Goal: Task Accomplishment & Management: Complete application form

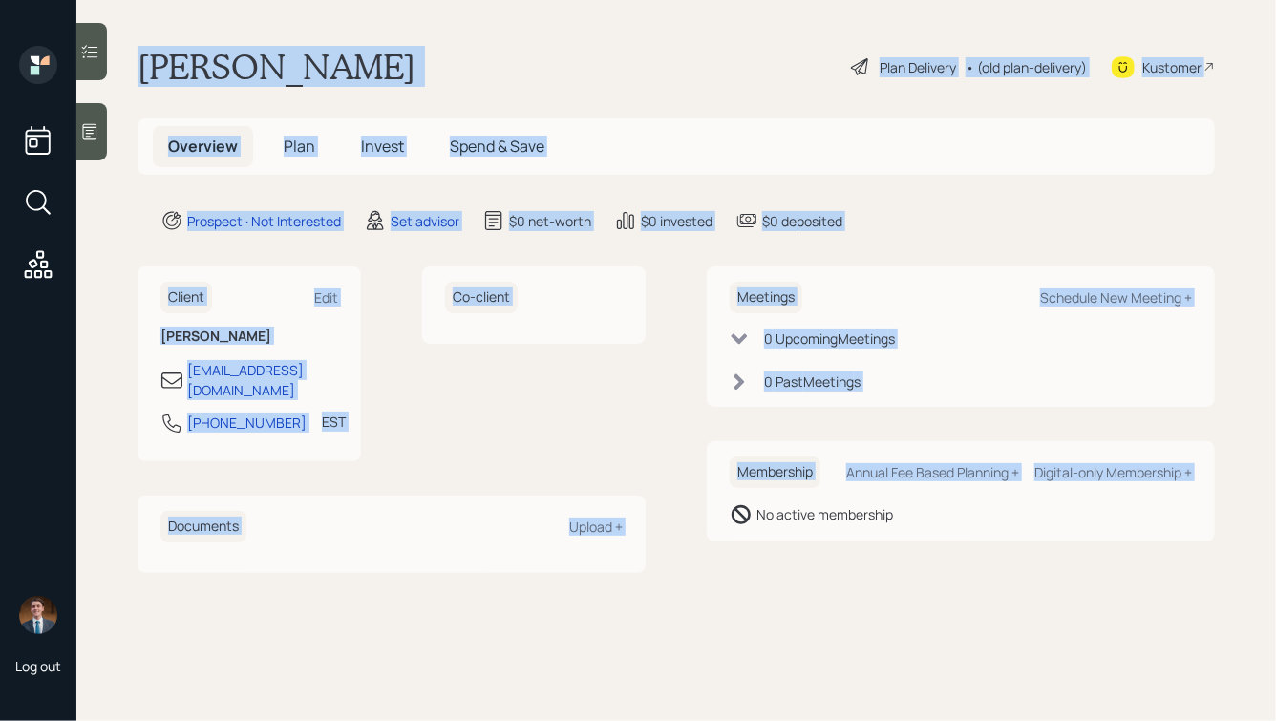
drag, startPoint x: 140, startPoint y: 55, endPoint x: 749, endPoint y: 569, distance: 796.4
click at [749, 569] on main "[PERSON_NAME] Plan Delivery • (old plan-delivery) Kustomer Overview Plan Invest…" at bounding box center [676, 360] width 1200 height 721
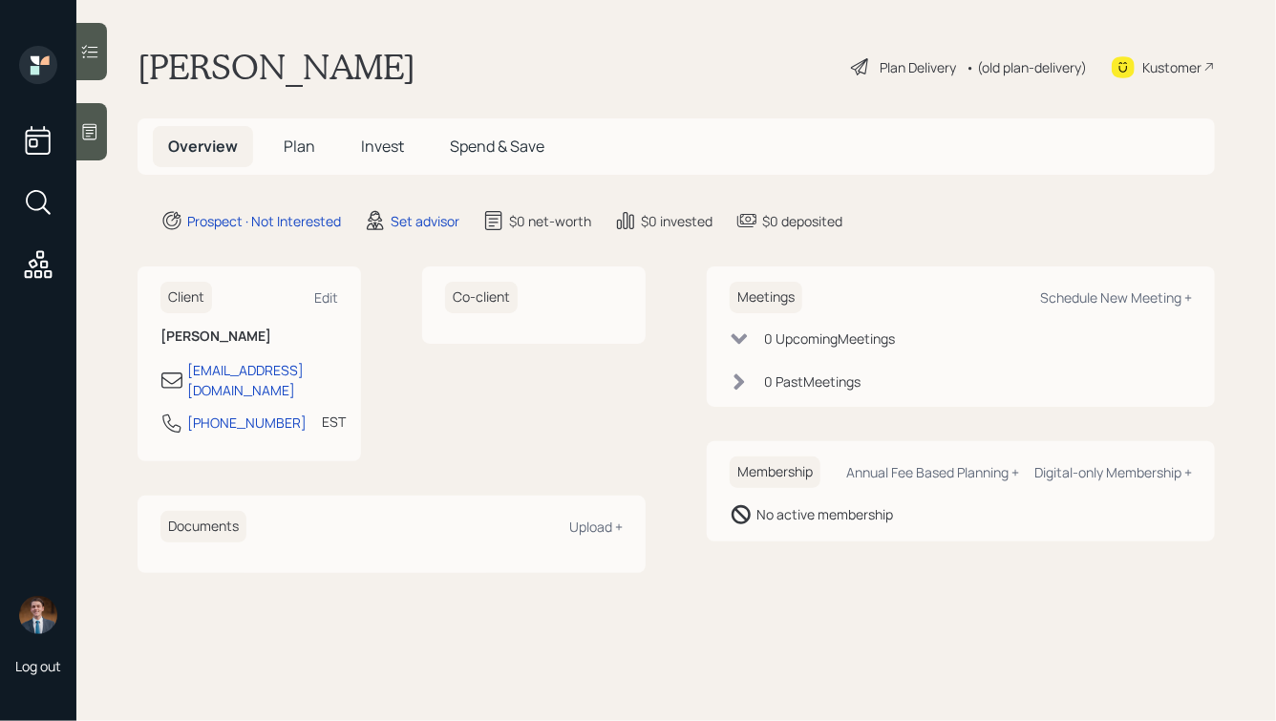
click at [93, 138] on icon at bounding box center [89, 131] width 19 height 19
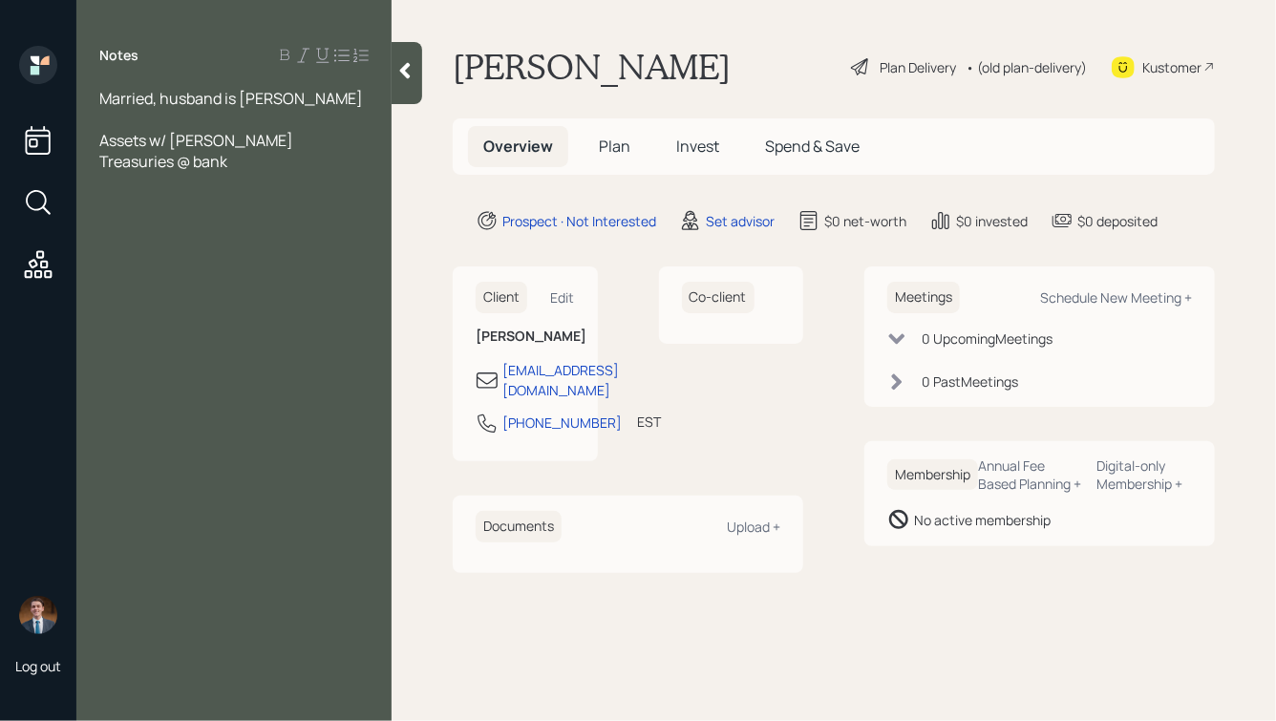
click at [254, 141] on div "Assets w/ [PERSON_NAME]" at bounding box center [233, 140] width 269 height 21
click at [256, 143] on div "Assets w/ [PERSON_NAME]" at bounding box center [233, 140] width 269 height 21
click at [229, 211] on div "Home: Paid off" at bounding box center [233, 203] width 269 height 21
click at [160, 182] on div at bounding box center [233, 182] width 269 height 21
click at [251, 207] on div "Home: Paid off" at bounding box center [233, 203] width 269 height 21
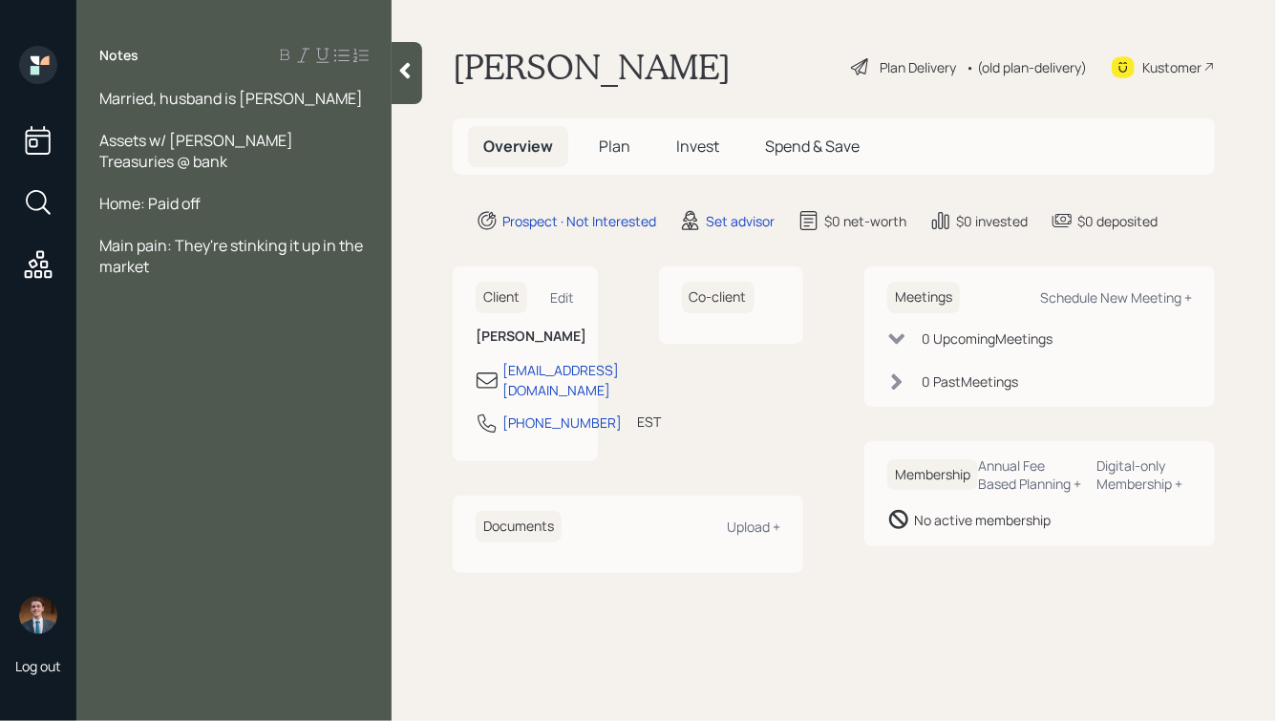
click at [267, 160] on div "Treasuries @ bank" at bounding box center [233, 161] width 269 height 21
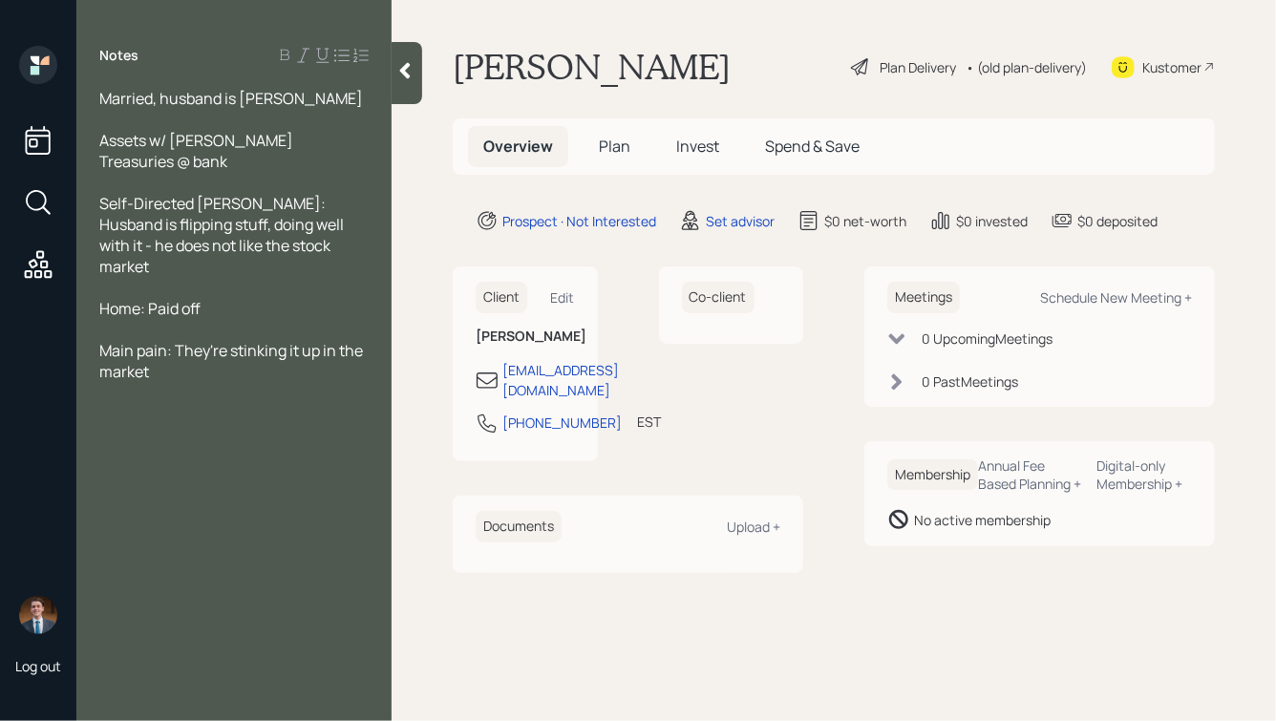
click at [284, 135] on div "Assets w/ [PERSON_NAME]" at bounding box center [233, 140] width 269 height 21
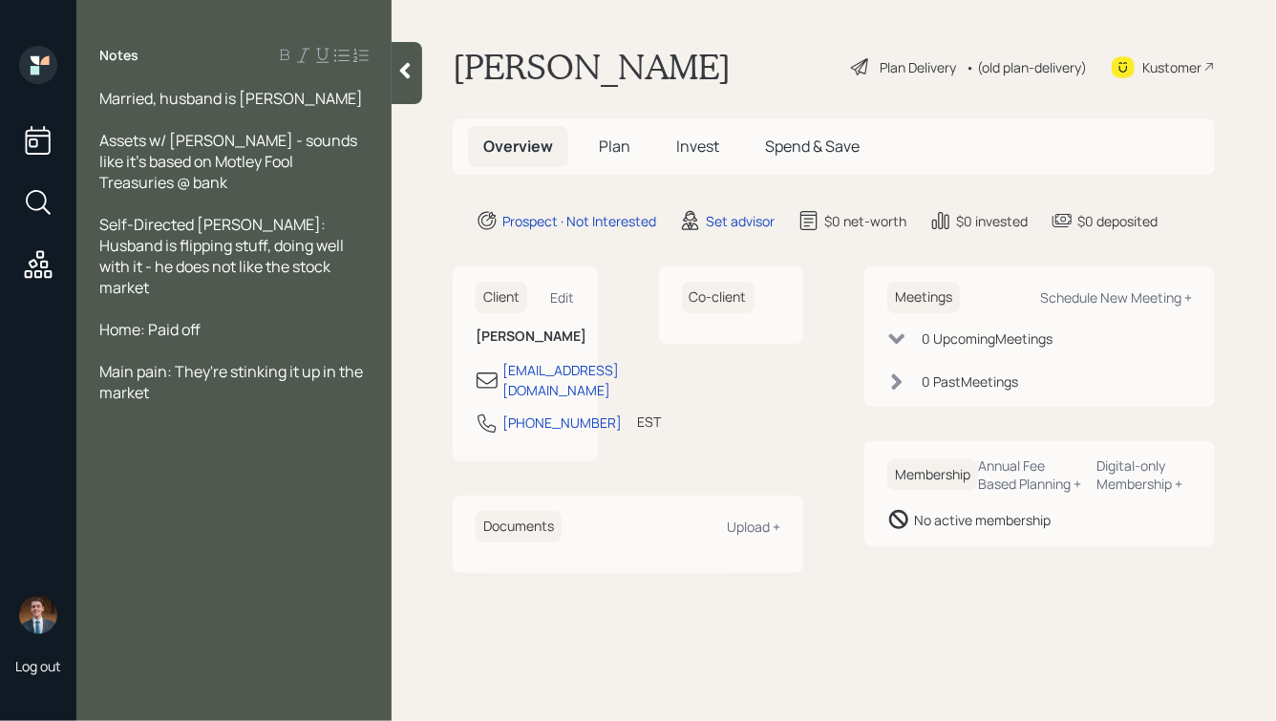
click at [208, 374] on div "Main pain: They're stinking it up in the market" at bounding box center [233, 382] width 269 height 42
click at [306, 102] on div "Married, husband is [PERSON_NAME]" at bounding box center [233, 98] width 269 height 21
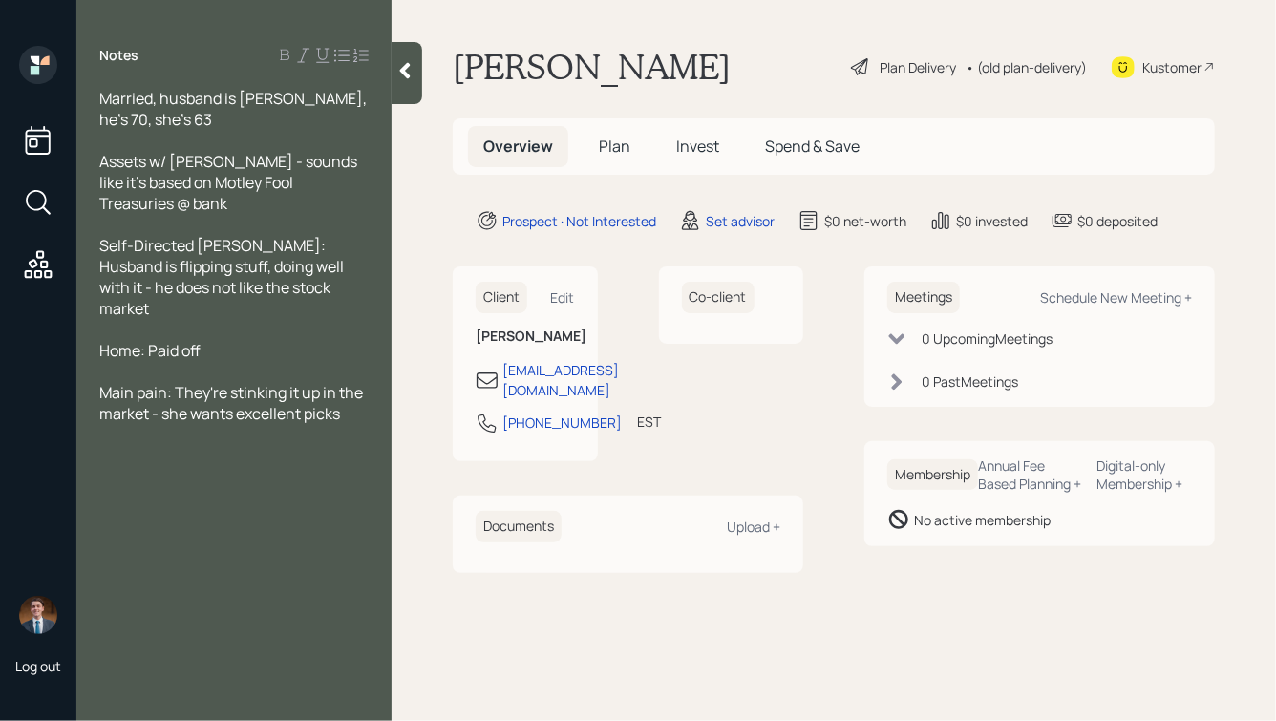
click at [271, 204] on div "Treasuries @ bank" at bounding box center [233, 203] width 269 height 21
click at [242, 340] on div "Home: Paid off" at bounding box center [233, 350] width 269 height 21
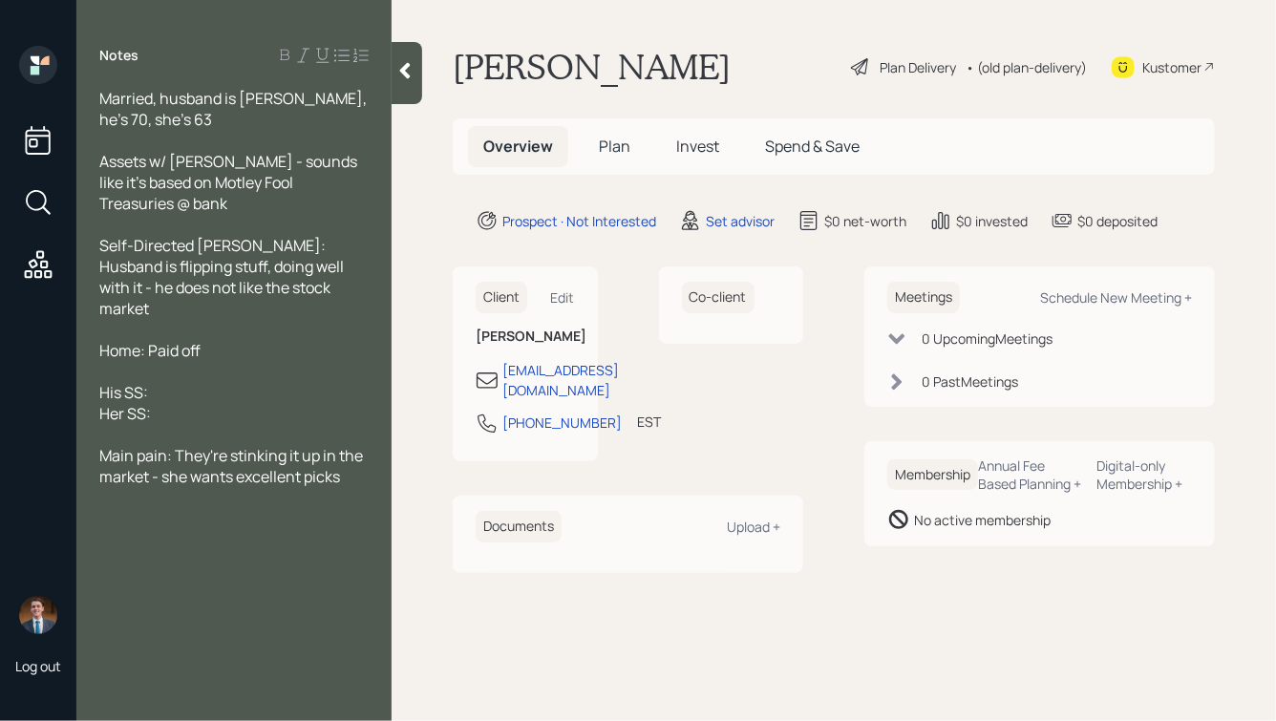
click at [251, 209] on div "Treasuries @ bank" at bounding box center [233, 203] width 269 height 21
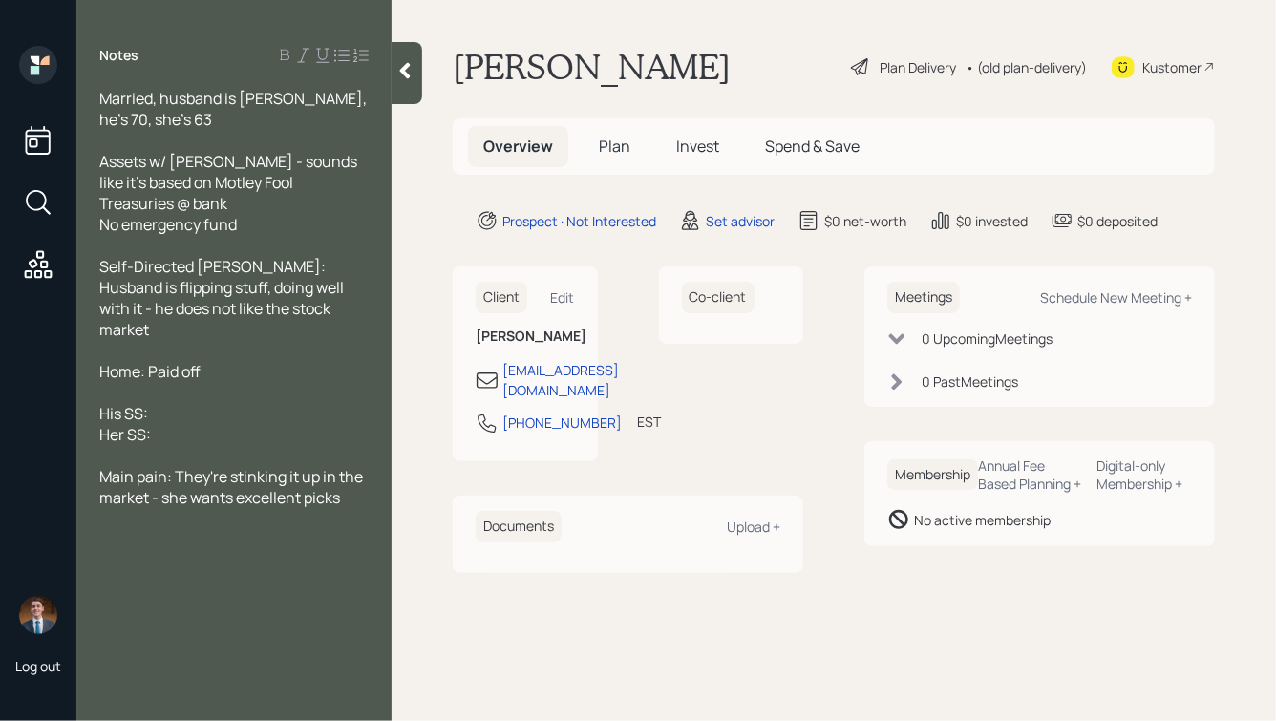
click at [211, 120] on div "Married, husband is [PERSON_NAME], he's 70, she's 63" at bounding box center [233, 109] width 269 height 42
click at [194, 424] on div "Her SS:" at bounding box center [233, 434] width 269 height 21
click at [188, 403] on div "His SS:" at bounding box center [233, 413] width 269 height 21
click at [261, 179] on div "Assets w/ [PERSON_NAME] - sounds like it's based on Motley Fool" at bounding box center [233, 172] width 269 height 42
click at [240, 160] on span "Assets w/ [PERSON_NAME] - sounds like it's based on Motley Fool" at bounding box center [229, 172] width 261 height 42
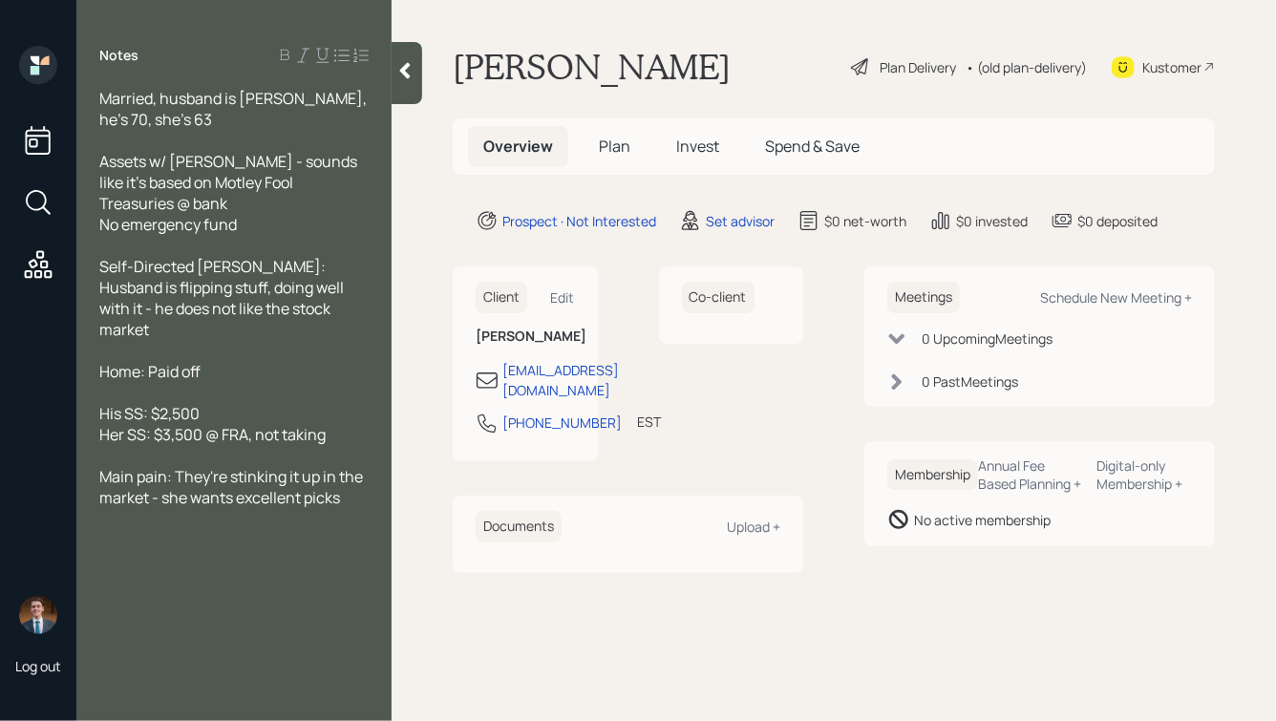
click at [274, 180] on div "Assets w/ [PERSON_NAME] - sounds like it's based on Motley Fool" at bounding box center [233, 172] width 269 height 42
click at [320, 306] on div "Self-Directed [PERSON_NAME]: Husband is flipping stuff, doing well with it - he…" at bounding box center [233, 298] width 269 height 84
click at [317, 180] on div "Assets w/ [PERSON_NAME] - sounds like it's based on Motley Fool, $42k" at bounding box center [233, 172] width 269 height 42
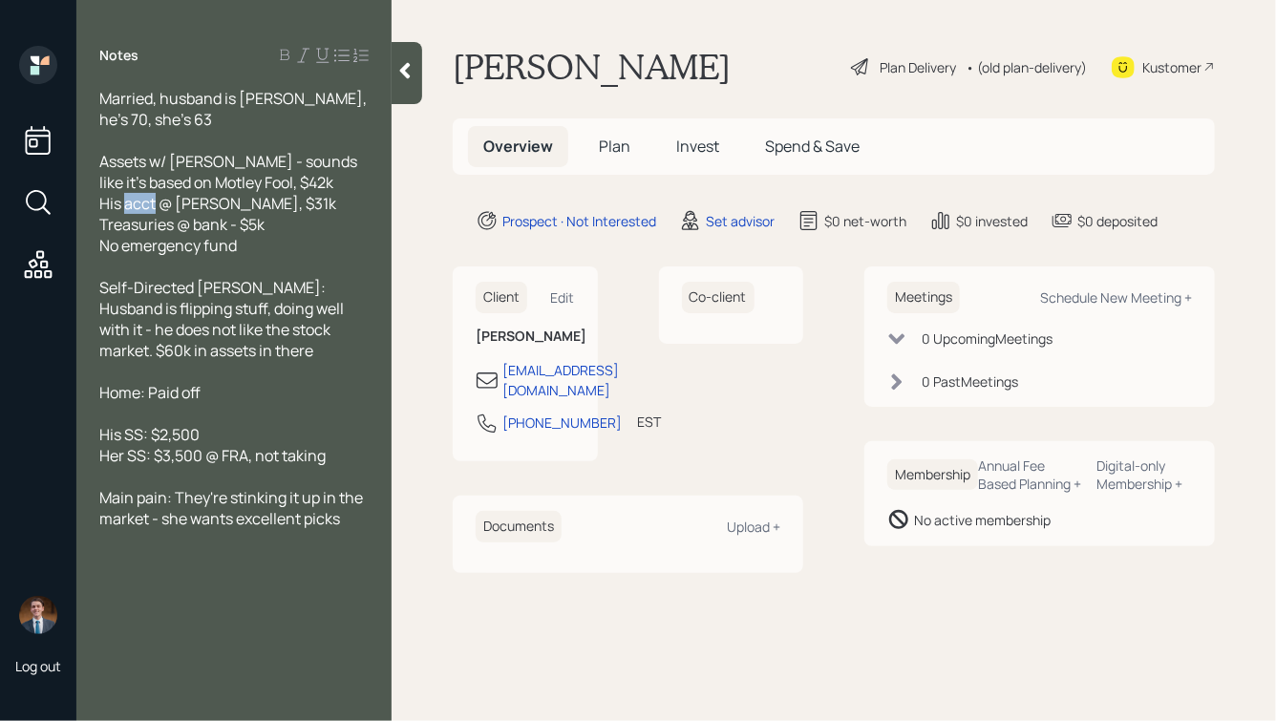
drag, startPoint x: 156, startPoint y: 206, endPoint x: 124, endPoint y: 209, distance: 31.7
click at [125, 209] on span "His acct @ [PERSON_NAME], $31k" at bounding box center [217, 203] width 237 height 21
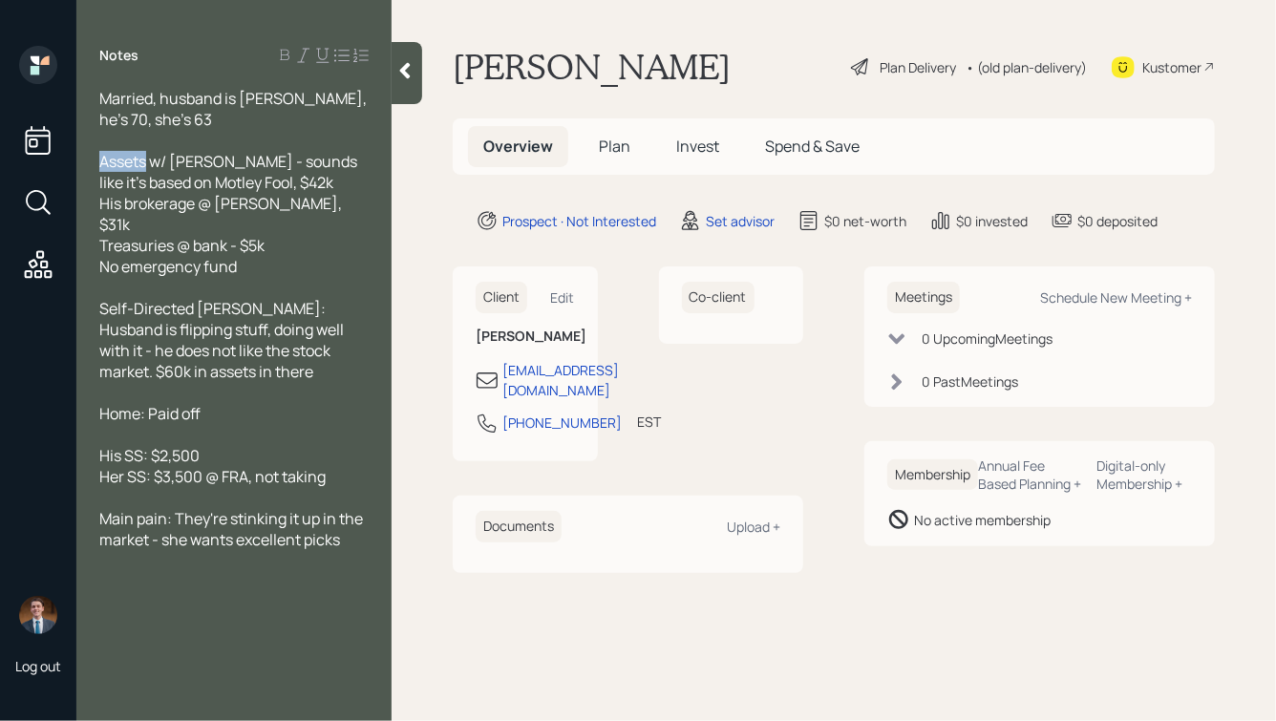
drag, startPoint x: 147, startPoint y: 160, endPoint x: 95, endPoint y: 160, distance: 52.5
click at [95, 160] on div "Married, husband is [PERSON_NAME], he's 70, she's 63 Assets w/ [PERSON_NAME] - …" at bounding box center [233, 319] width 315 height 462
drag, startPoint x: 169, startPoint y: 161, endPoint x: 102, endPoint y: 162, distance: 66.9
click at [102, 162] on span "Assets w/ [PERSON_NAME] - sounds like it's based on Motley Fool, $42k" at bounding box center [229, 172] width 261 height 42
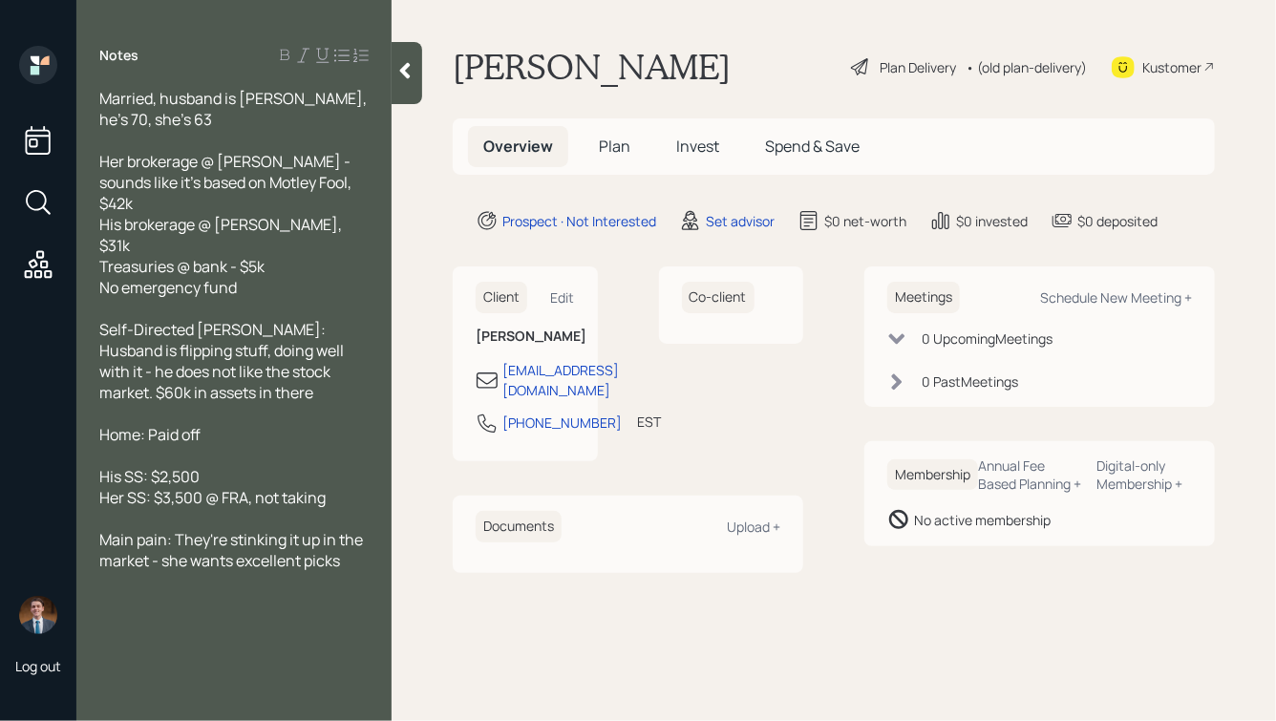
click at [272, 355] on div "Self-Directed [PERSON_NAME]: Husband is flipping stuff, doing well with it - he…" at bounding box center [233, 361] width 269 height 84
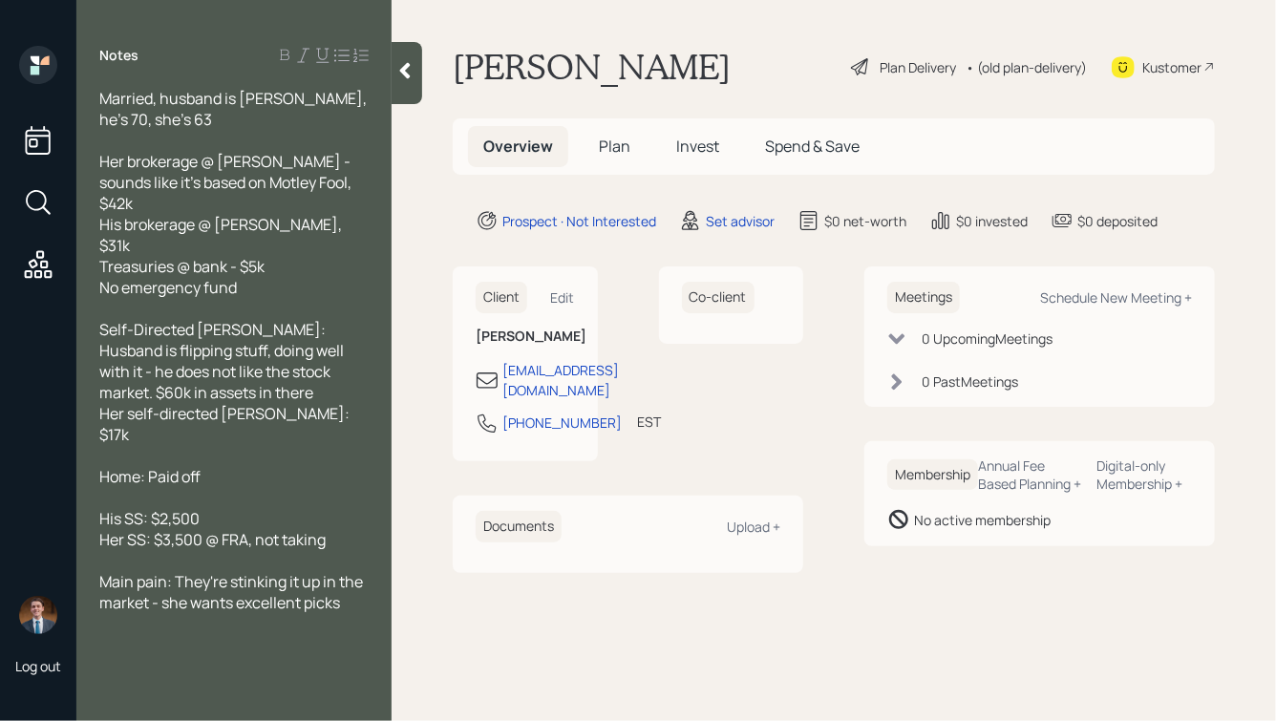
click at [228, 355] on div "Self-Directed [PERSON_NAME]: Husband is flipping stuff, doing well with it - he…" at bounding box center [233, 361] width 269 height 84
drag, startPoint x: 326, startPoint y: 331, endPoint x: 344, endPoint y: 332, distance: 18.2
click at [344, 332] on span "Self-Directed [PERSON_NAME]: Husband is flipping stuff, doing well with it - he…" at bounding box center [222, 361] width 247 height 84
click at [264, 352] on div "Self-Directed [PERSON_NAME]: Husband is flipping stuff, doing well with it - he…" at bounding box center [233, 361] width 269 height 84
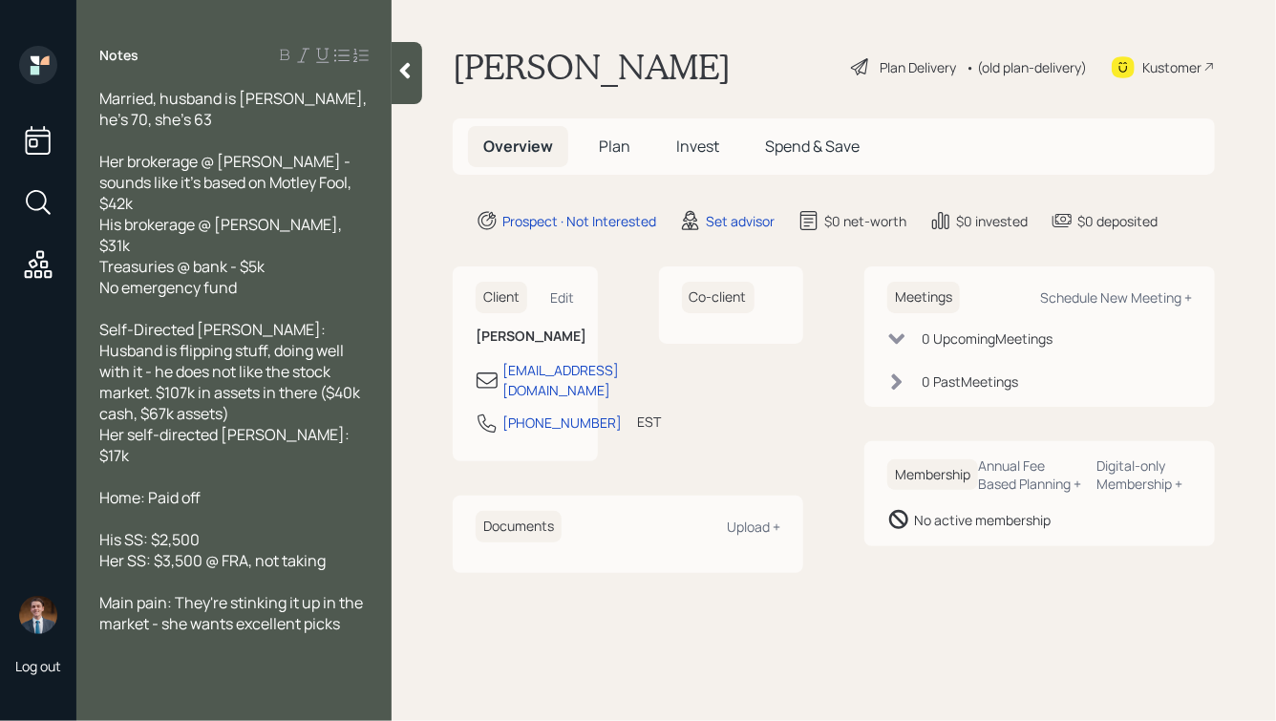
click at [227, 487] on div "Home: Paid off" at bounding box center [233, 497] width 269 height 21
click at [150, 487] on span "Home: Paid off" at bounding box center [149, 497] width 101 height 21
click at [160, 143] on div at bounding box center [233, 140] width 269 height 21
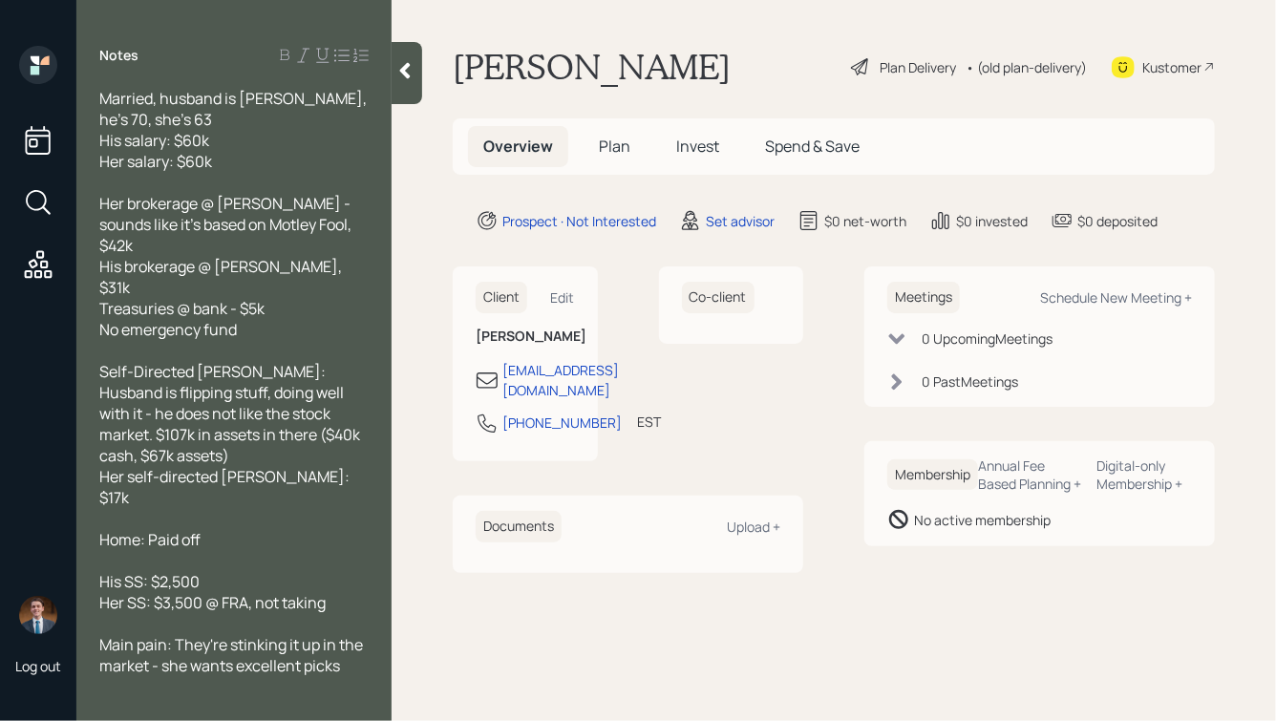
click at [310, 592] on span "Her SS: $3,500 @ FRA, not taking" at bounding box center [212, 602] width 226 height 21
click at [344, 592] on div "Her SS: $3,500 @ FRA, not taking" at bounding box center [233, 602] width 269 height 21
click at [151, 529] on span "Home: Paid off" at bounding box center [149, 539] width 101 height 21
click at [203, 529] on div "Home: Paid off" at bounding box center [233, 539] width 269 height 21
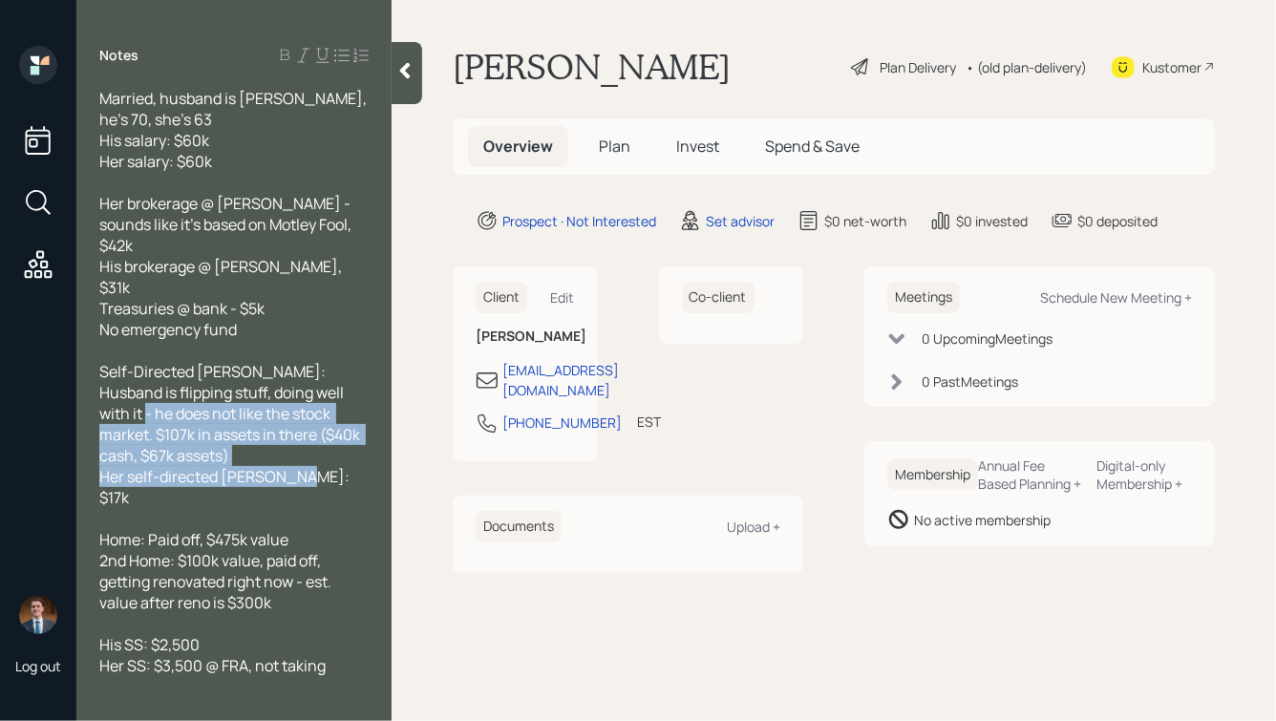
drag, startPoint x: 297, startPoint y: 443, endPoint x: 85, endPoint y: 346, distance: 233.4
click at [86, 348] on div "Married, husband is [PERSON_NAME], he's 70, she's 63 His salary: $60k Her salar…" at bounding box center [233, 393] width 315 height 610
click at [247, 418] on div "Self-Directed [PERSON_NAME]: Husband is flipping stuff, doing well with it - he…" at bounding box center [233, 413] width 269 height 105
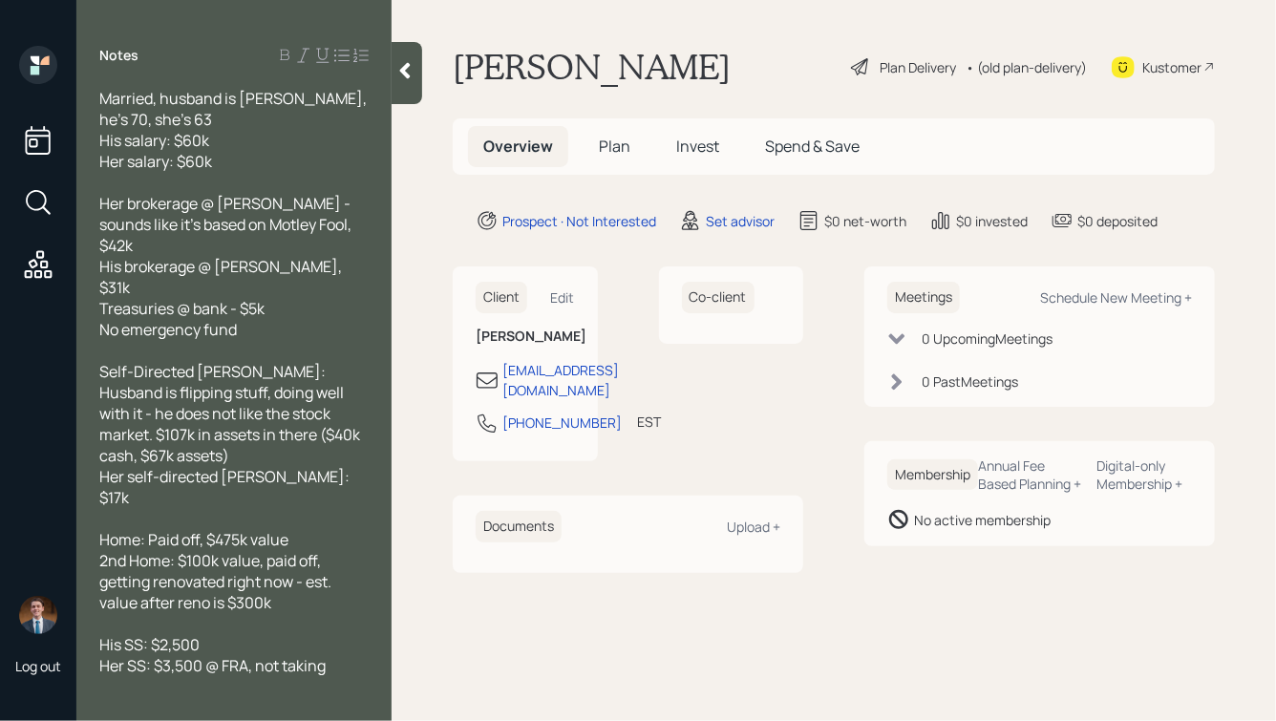
click at [401, 75] on icon at bounding box center [404, 70] width 19 height 19
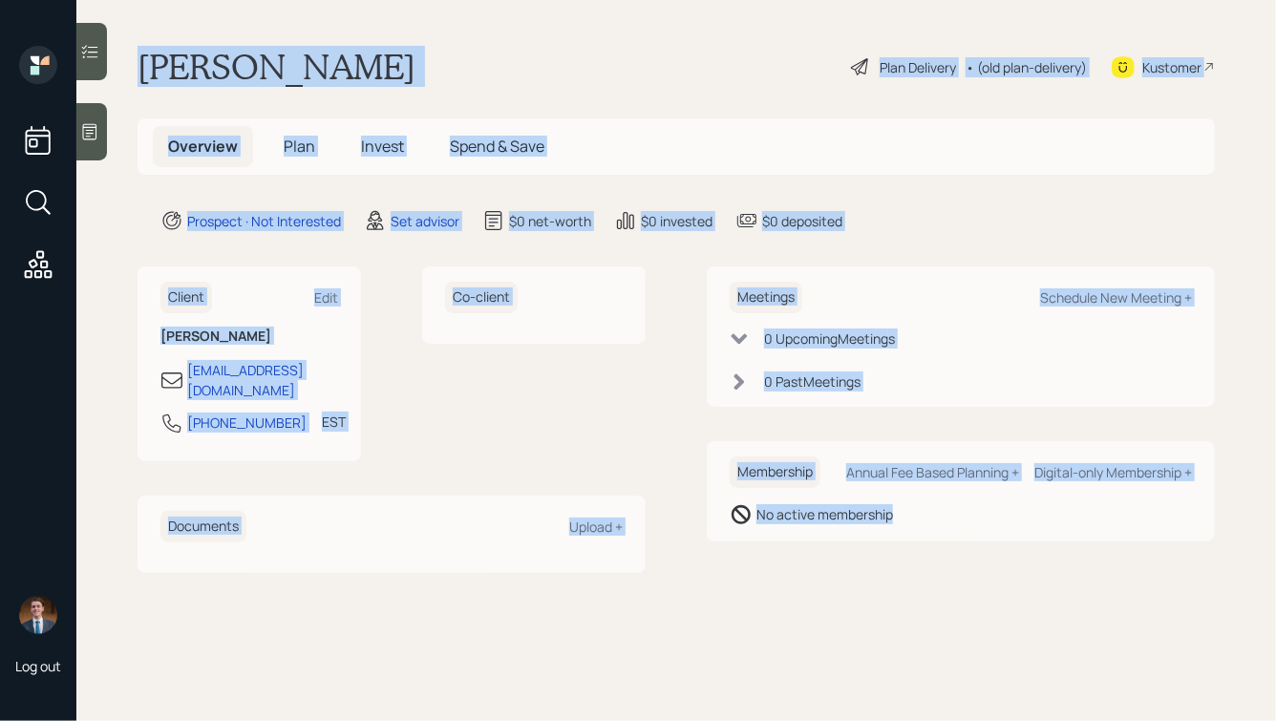
drag, startPoint x: 136, startPoint y: 56, endPoint x: 889, endPoint y: 565, distance: 909.0
click at [889, 565] on main "[PERSON_NAME] Plan Delivery • (old plan-delivery) Kustomer Overview Plan Invest…" at bounding box center [676, 360] width 1200 height 721
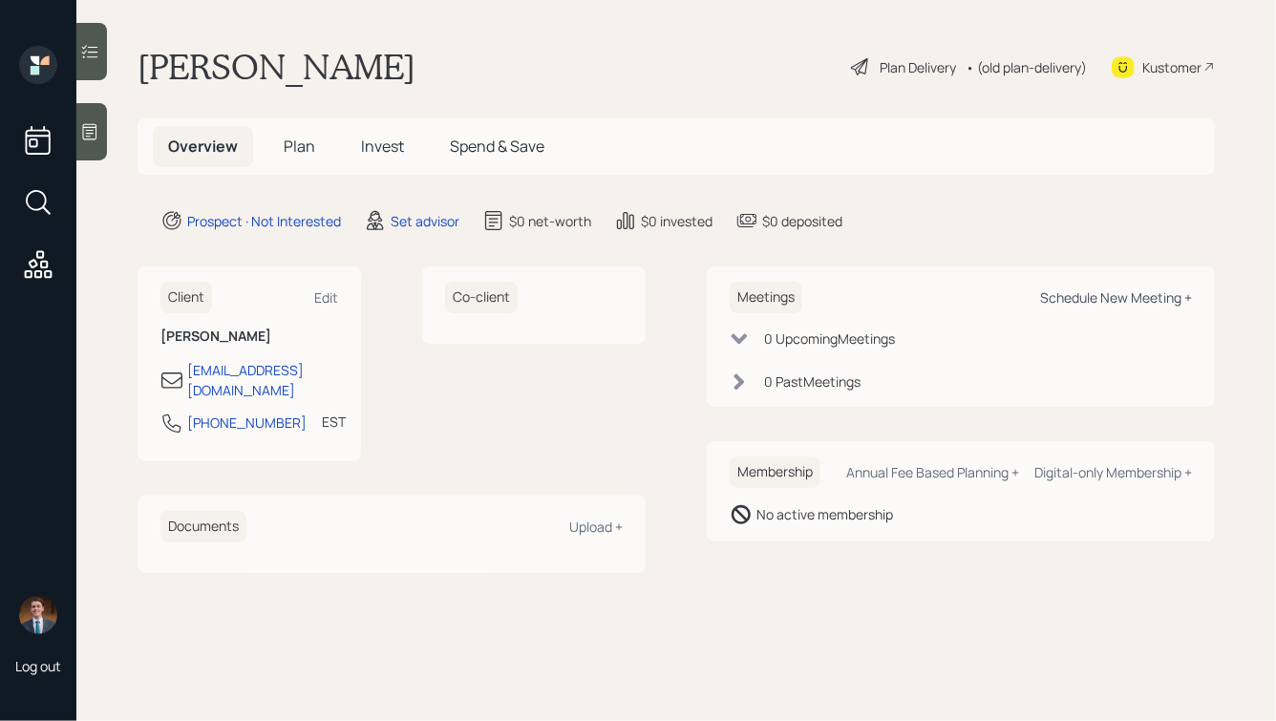
click at [1096, 295] on div "Schedule New Meeting +" at bounding box center [1116, 297] width 152 height 18
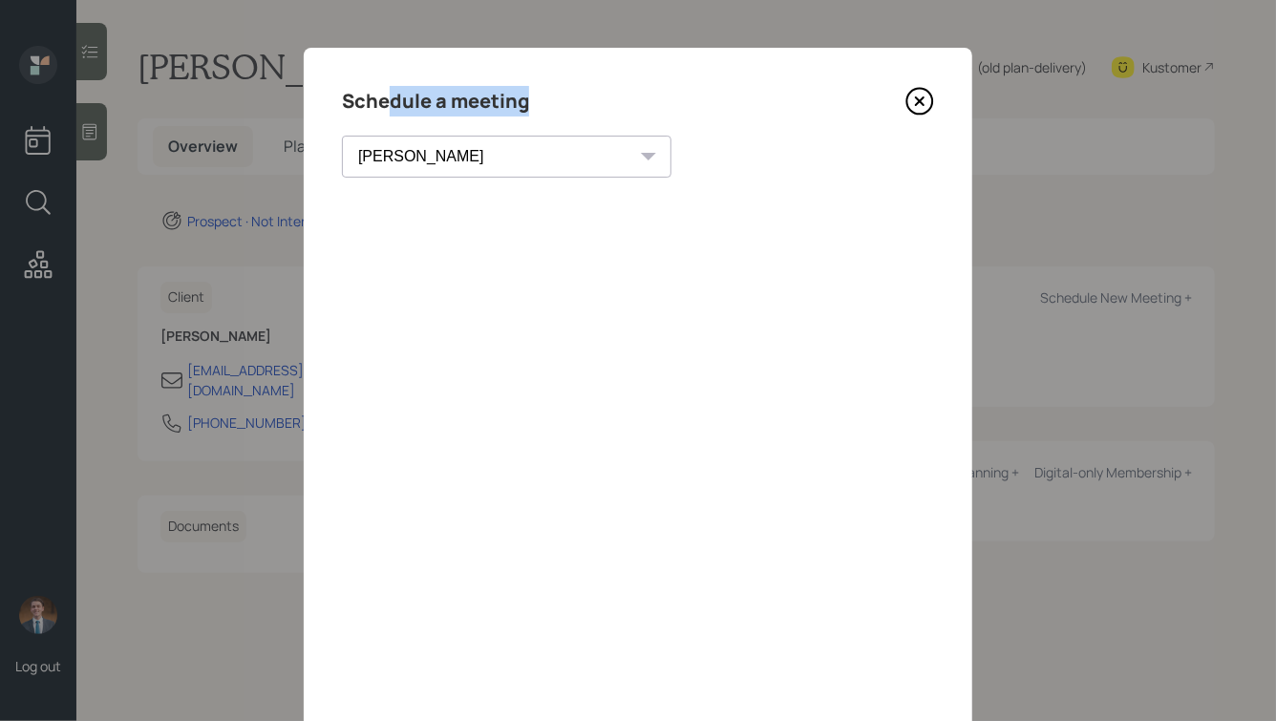
drag, startPoint x: 530, startPoint y: 98, endPoint x: 373, endPoint y: 101, distance: 156.7
click at [373, 101] on div "Schedule a meeting" at bounding box center [638, 101] width 592 height 31
click at [373, 101] on h4 "Schedule a meeting" at bounding box center [435, 101] width 187 height 31
click at [453, 152] on select "[PERSON_NAME] [PERSON_NAME] [PERSON_NAME] [PERSON_NAME] [PERSON_NAME] [PERSON_N…" at bounding box center [507, 157] width 330 height 42
click at [342, 136] on select "[PERSON_NAME] [PERSON_NAME] [PERSON_NAME] [PERSON_NAME] [PERSON_NAME] [PERSON_N…" at bounding box center [507, 157] width 330 height 42
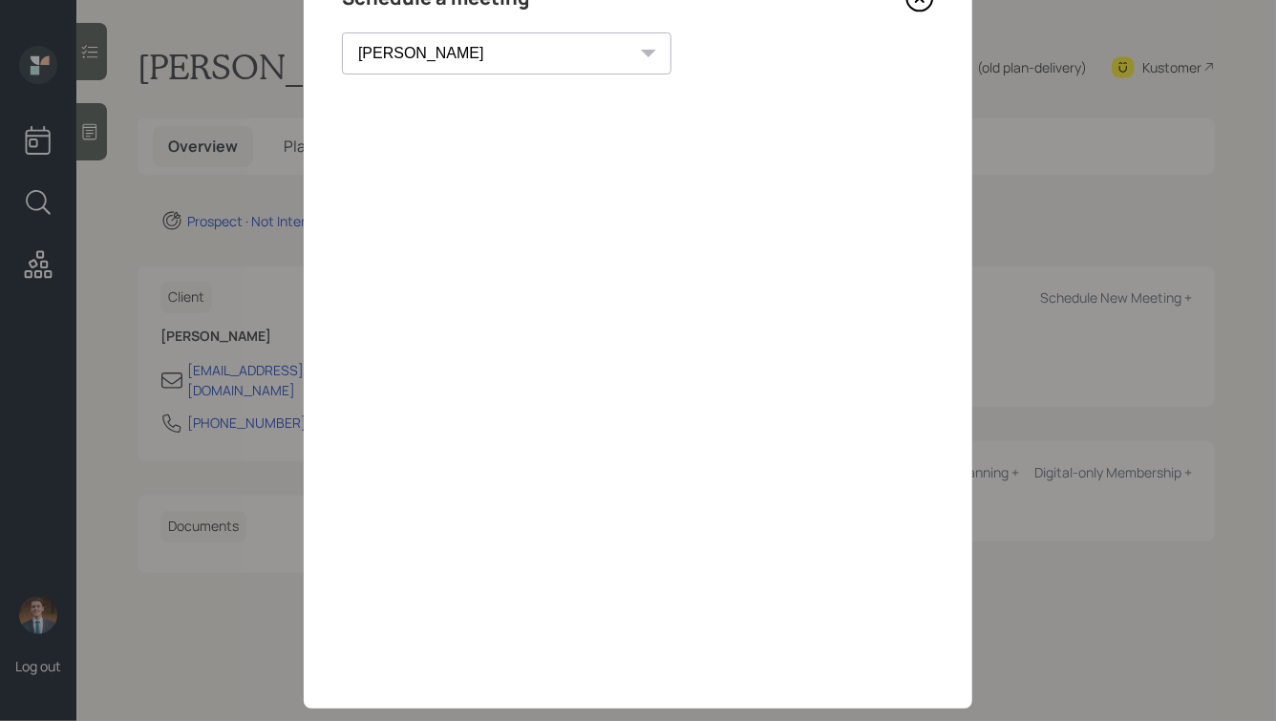
scroll to position [106, 0]
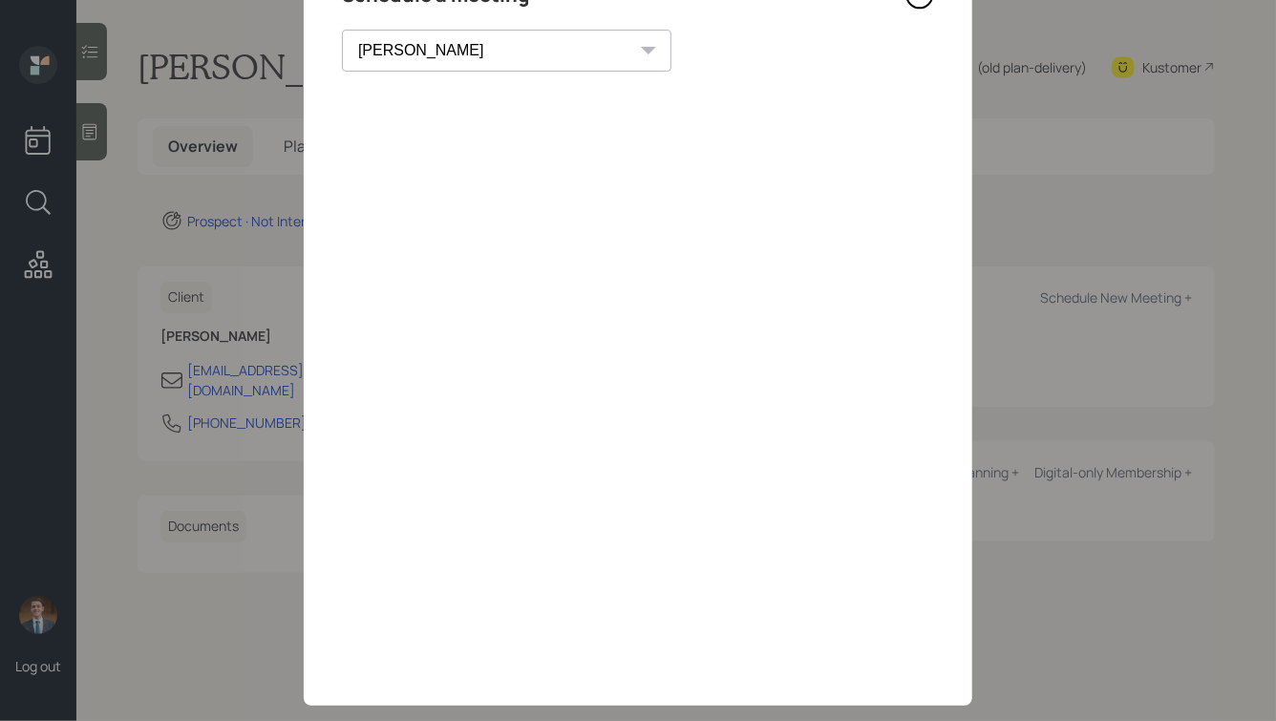
click at [446, 50] on select "[PERSON_NAME] [PERSON_NAME] [PERSON_NAME] [PERSON_NAME] [PERSON_NAME] [PERSON_N…" at bounding box center [507, 51] width 330 height 42
select select "f14b762f-c7c2-4b89-9227-8fa891345eea"
click at [342, 30] on select "[PERSON_NAME] [PERSON_NAME] [PERSON_NAME] [PERSON_NAME] [PERSON_NAME] [PERSON_N…" at bounding box center [507, 51] width 330 height 42
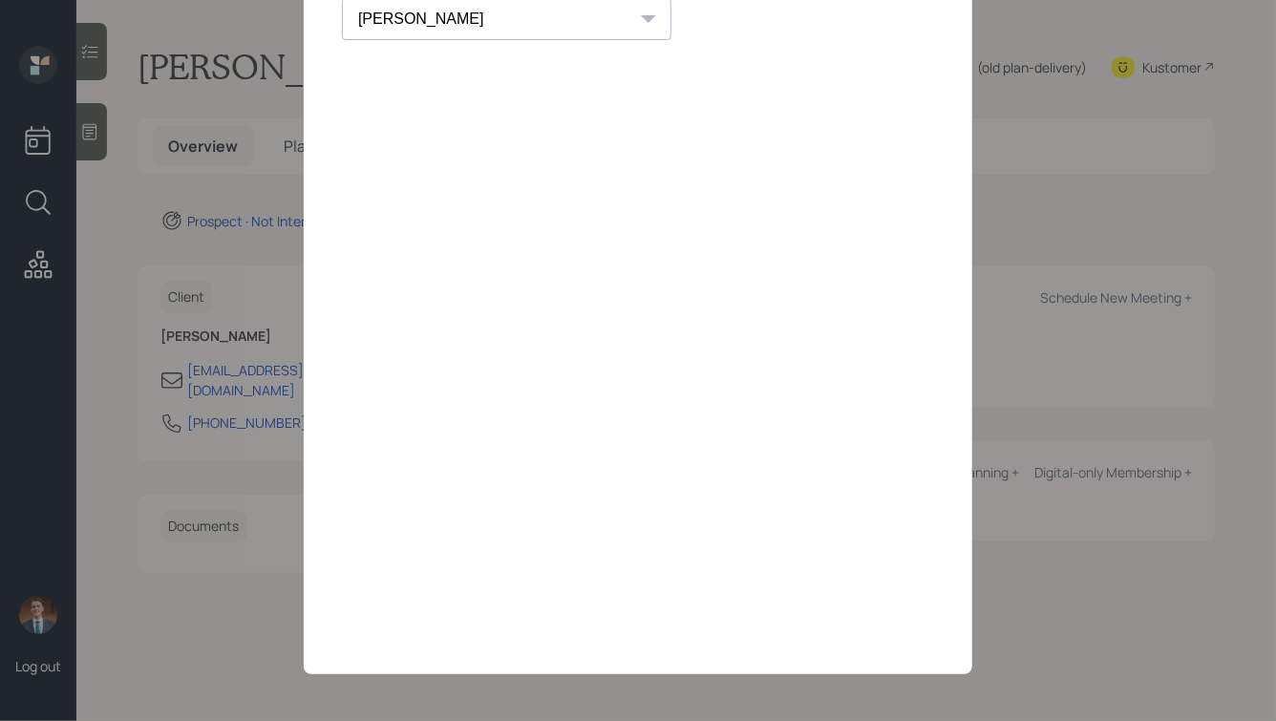
scroll to position [0, 0]
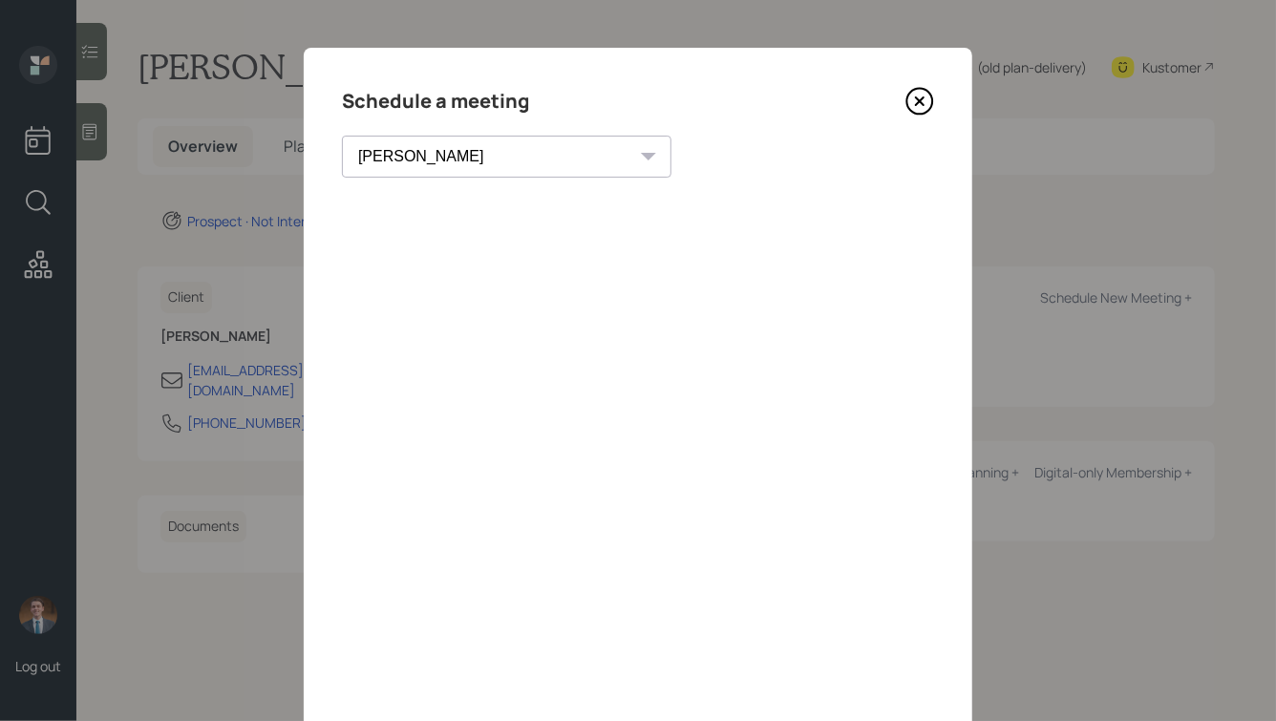
click at [922, 104] on icon at bounding box center [920, 101] width 29 height 29
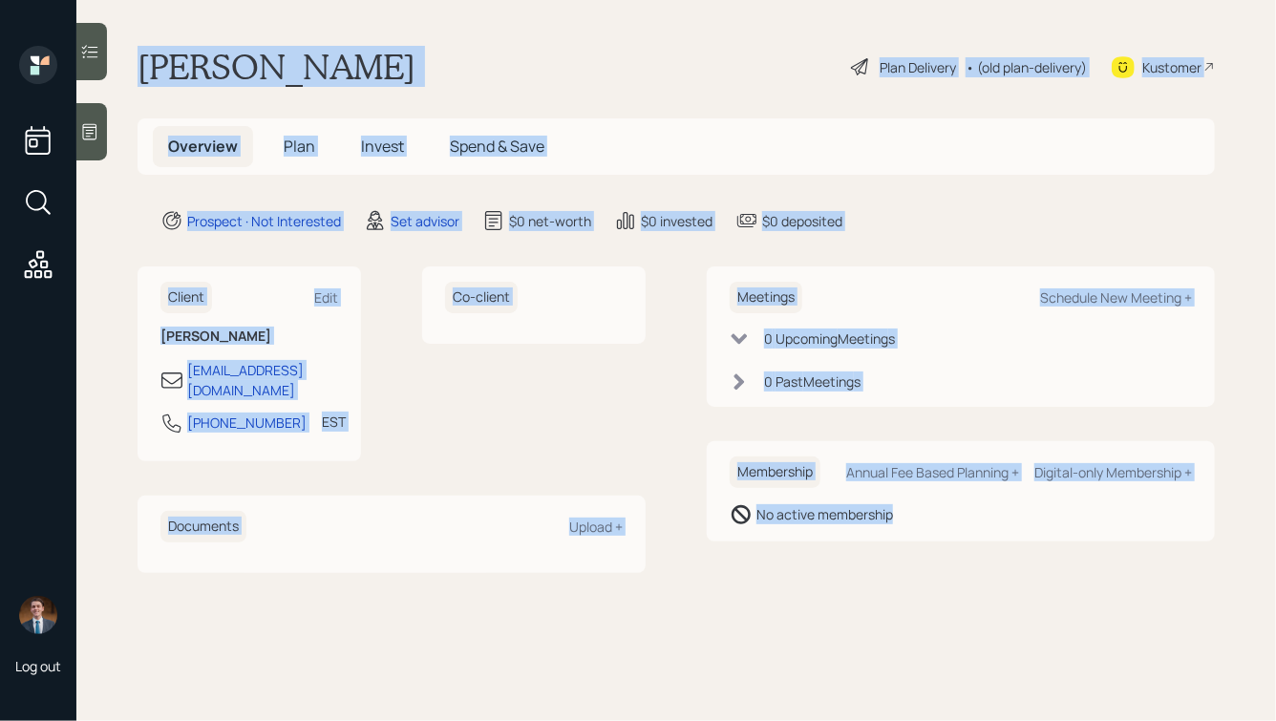
drag, startPoint x: 137, startPoint y: 56, endPoint x: 861, endPoint y: 650, distance: 936.6
click at [861, 650] on main "[PERSON_NAME] Plan Delivery • (old plan-delivery) Kustomer Overview Plan Invest…" at bounding box center [676, 360] width 1200 height 721
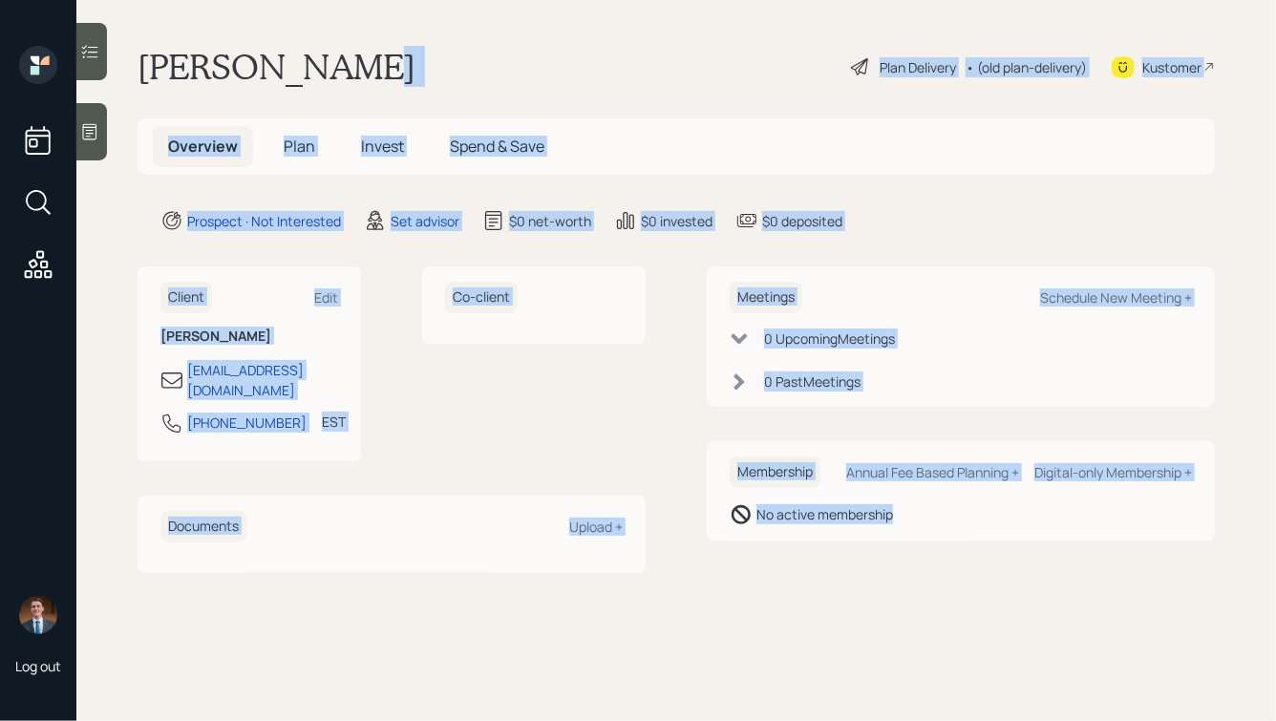
drag, startPoint x: 993, startPoint y: 605, endPoint x: 416, endPoint y: 56, distance: 796.6
click at [416, 56] on main "[PERSON_NAME] Plan Delivery • (old plan-delivery) Kustomer Overview Plan Invest…" at bounding box center [676, 360] width 1200 height 721
click at [416, 56] on div "[PERSON_NAME] Plan Delivery • (old plan-delivery) Kustomer" at bounding box center [676, 67] width 1077 height 42
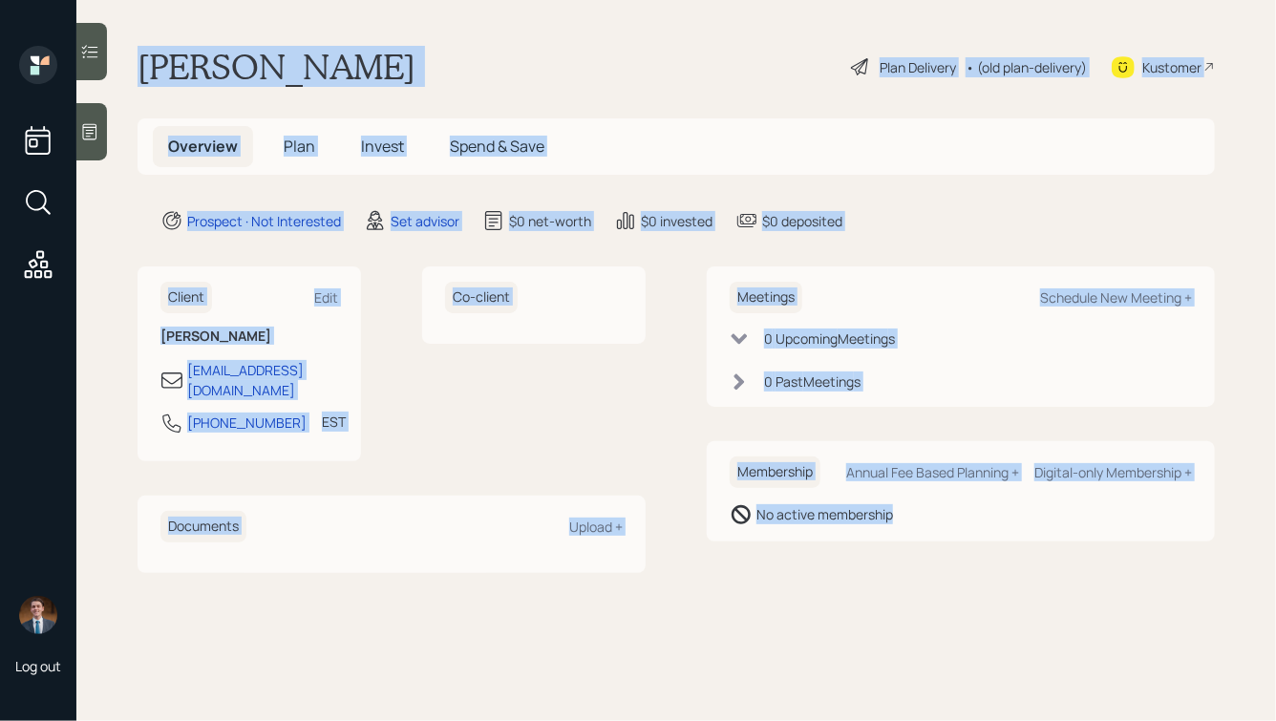
drag, startPoint x: 142, startPoint y: 61, endPoint x: 852, endPoint y: 557, distance: 865.7
click at [850, 557] on main "[PERSON_NAME] Plan Delivery • (old plan-delivery) Kustomer Overview Plan Invest…" at bounding box center [676, 360] width 1200 height 721
click at [852, 557] on main "[PERSON_NAME] Plan Delivery • (old plan-delivery) Kustomer Overview Plan Invest…" at bounding box center [676, 360] width 1200 height 721
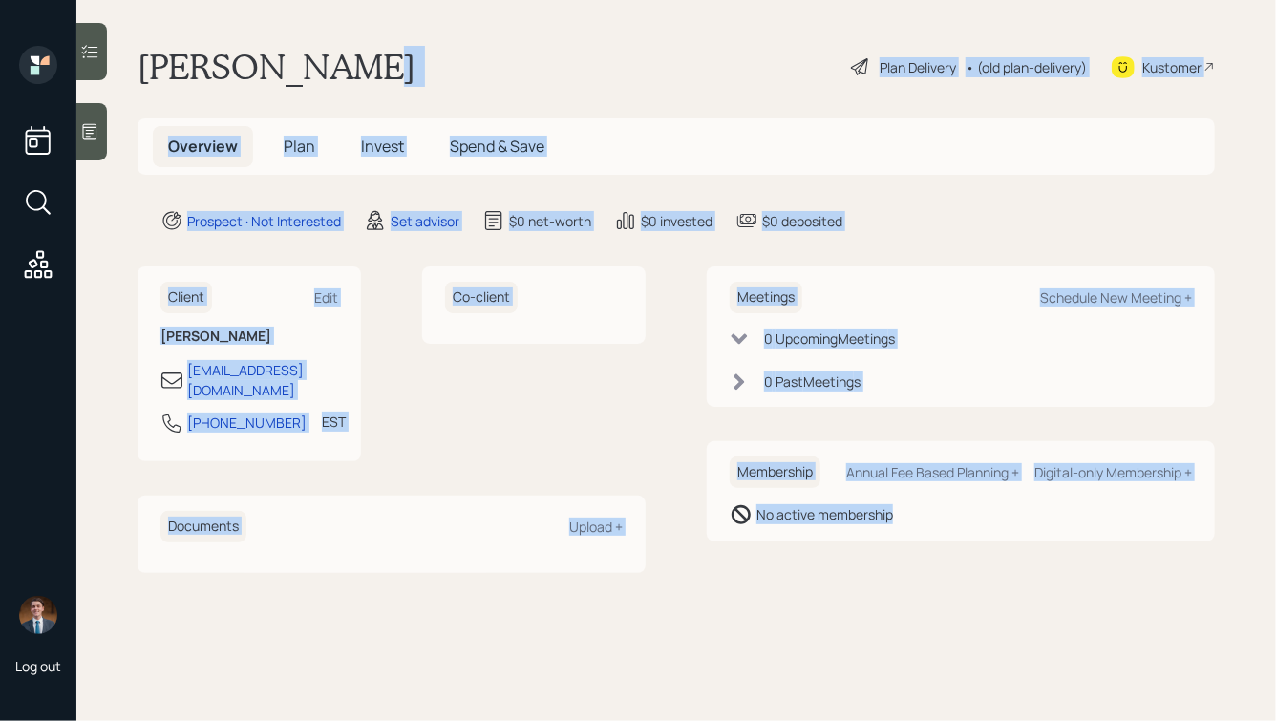
drag, startPoint x: 964, startPoint y: 554, endPoint x: 459, endPoint y: 73, distance: 697.2
click at [459, 73] on main "[PERSON_NAME] Plan Delivery • (old plan-delivery) Kustomer Overview Plan Invest…" at bounding box center [676, 360] width 1200 height 721
click at [394, 65] on div "[PERSON_NAME] Plan Delivery • (old plan-delivery) Kustomer" at bounding box center [676, 67] width 1077 height 42
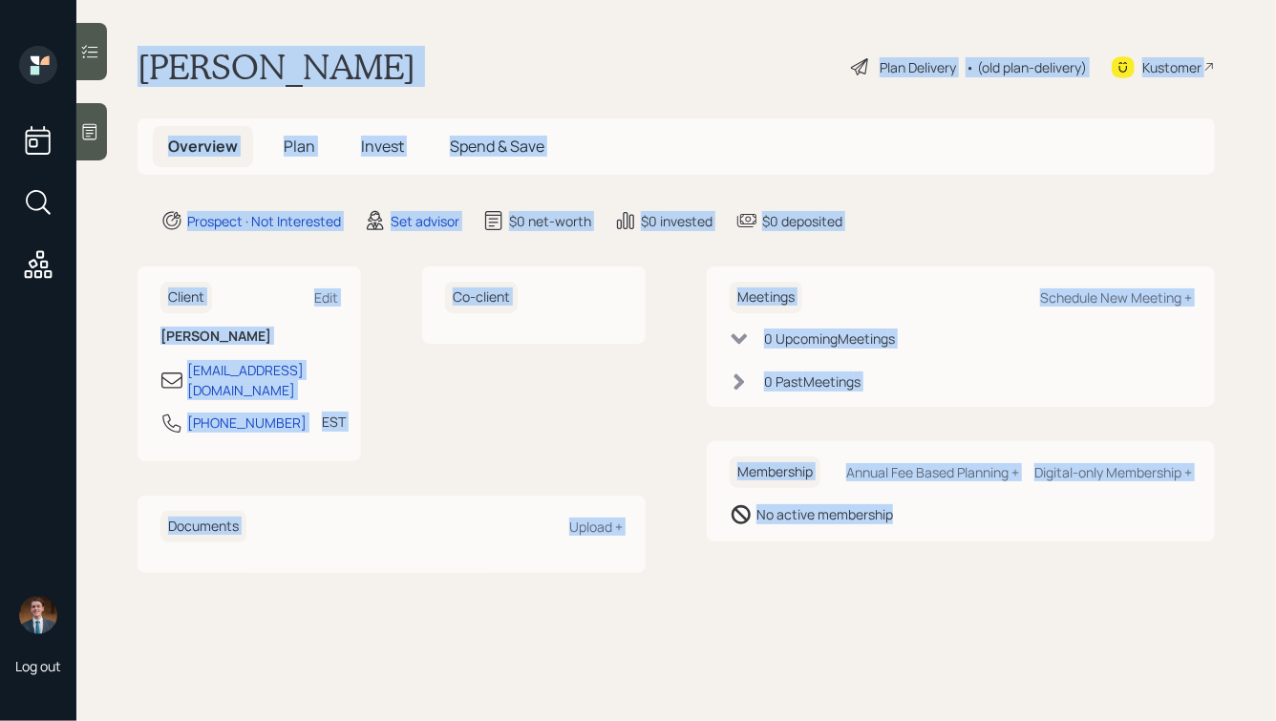
drag, startPoint x: 142, startPoint y: 59, endPoint x: 766, endPoint y: 543, distance: 789.1
click at [766, 543] on main "[PERSON_NAME] Plan Delivery • (old plan-delivery) Kustomer Overview Plan Invest…" at bounding box center [676, 360] width 1200 height 721
click at [883, 559] on main "[PERSON_NAME] Plan Delivery • (old plan-delivery) Kustomer Overview Plan Invest…" at bounding box center [676, 360] width 1200 height 721
